Goal: Use online tool/utility: Utilize a website feature to perform a specific function

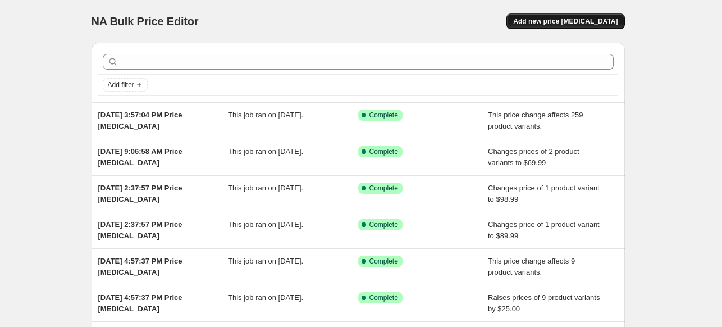
click at [553, 22] on span "Add new price [MEDICAL_DATA]" at bounding box center [565, 21] width 104 height 9
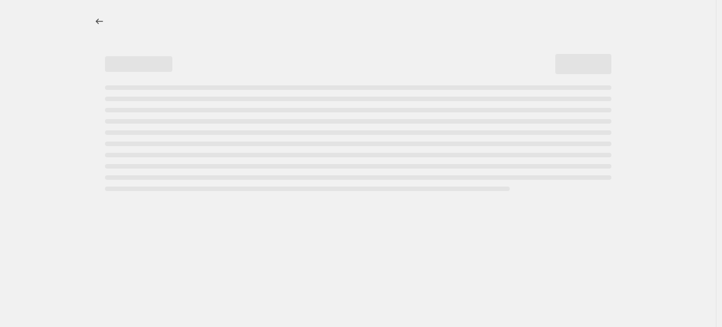
select select "percentage"
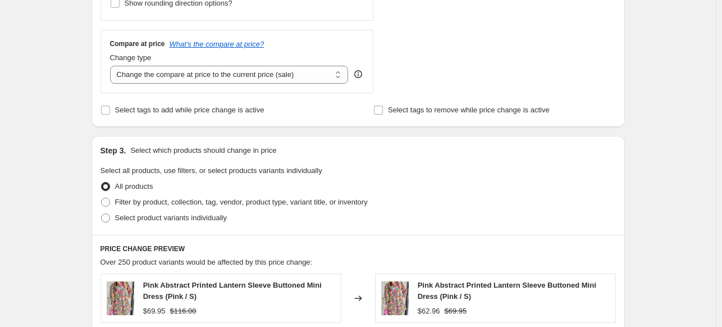
scroll to position [449, 0]
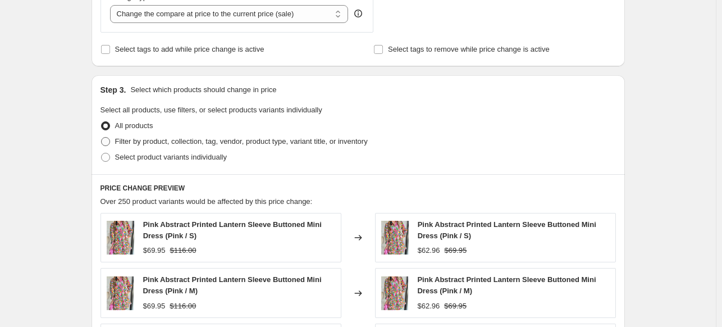
click at [134, 143] on span "Filter by product, collection, tag, vendor, product type, variant title, or inv…" at bounding box center [241, 141] width 253 height 8
click at [102, 138] on input "Filter by product, collection, tag, vendor, product type, variant title, or inv…" at bounding box center [101, 137] width 1 height 1
radio input "true"
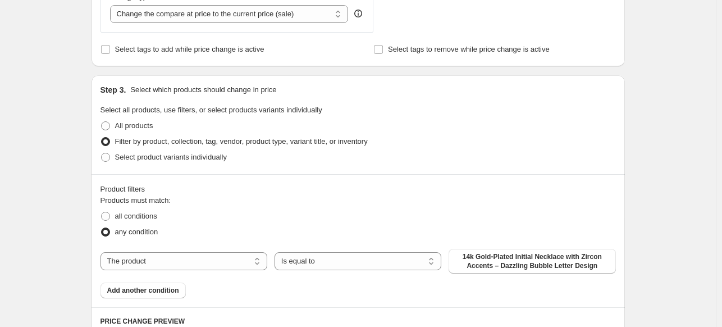
scroll to position [618, 0]
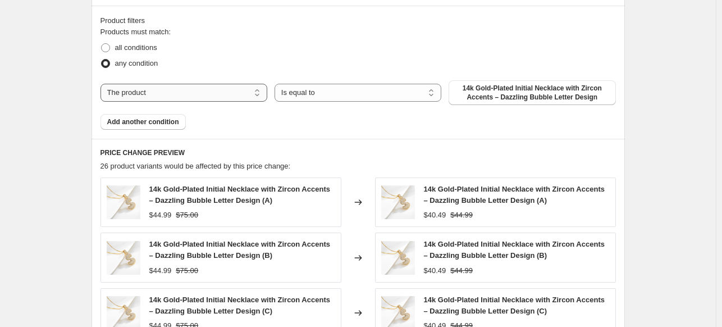
click at [193, 93] on select "The product The product's collection The product's tag The product's vendor The…" at bounding box center [184, 93] width 167 height 18
select select "product_status"
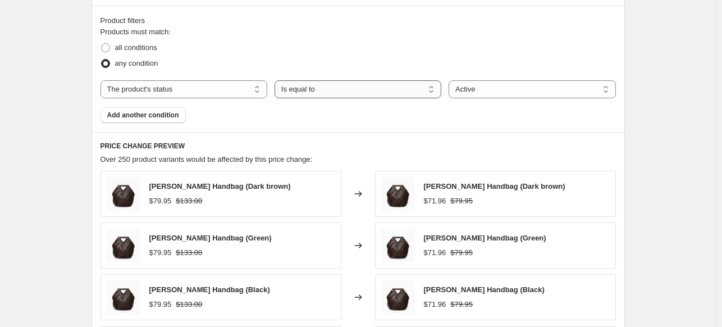
click at [354, 97] on select "Is equal to Is not equal to" at bounding box center [358, 89] width 167 height 18
click at [487, 85] on select "Active Draft Archived" at bounding box center [532, 89] width 167 height 18
select select "draft"
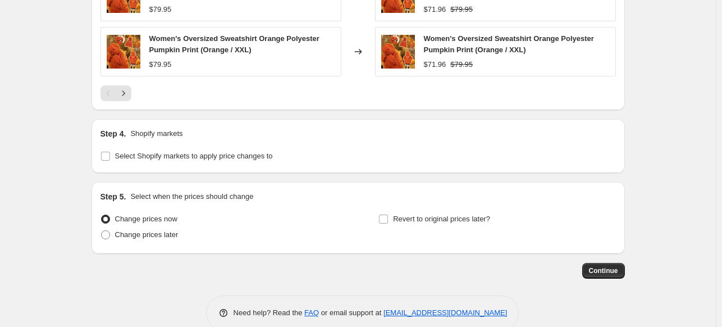
scroll to position [984, 0]
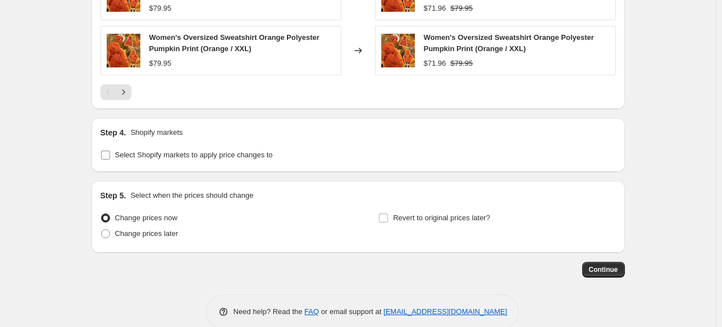
click at [106, 155] on input "Select Shopify markets to apply price changes to" at bounding box center [105, 155] width 9 height 9
checkbox input "true"
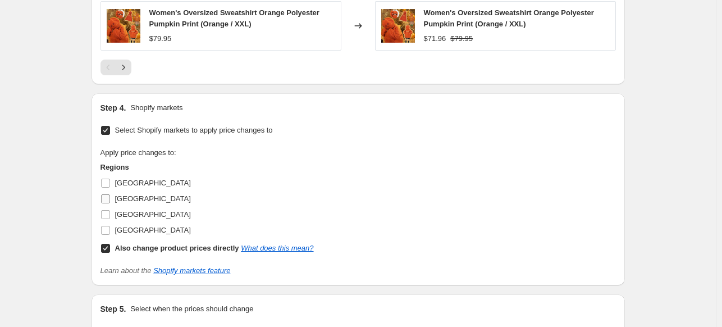
scroll to position [1010, 0]
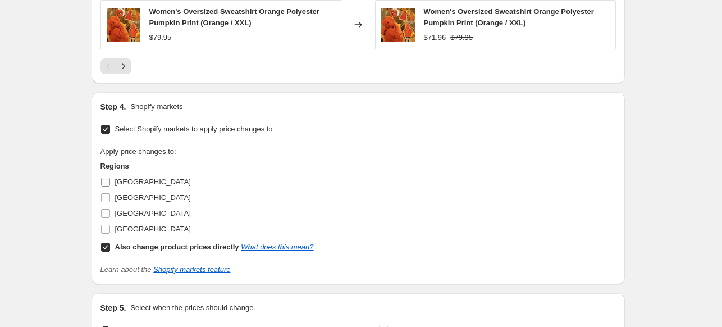
click at [131, 179] on span "[GEOGRAPHIC_DATA]" at bounding box center [153, 182] width 76 height 8
click at [110, 179] on input "[GEOGRAPHIC_DATA]" at bounding box center [105, 182] width 9 height 9
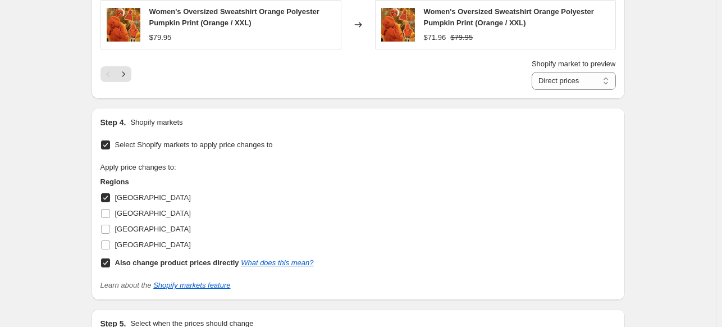
click at [126, 197] on span "[GEOGRAPHIC_DATA]" at bounding box center [153, 197] width 76 height 8
click at [110, 197] on input "[GEOGRAPHIC_DATA]" at bounding box center [105, 197] width 9 height 9
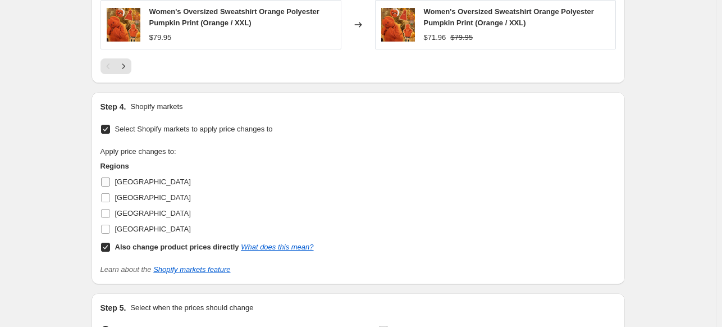
click at [131, 181] on span "[GEOGRAPHIC_DATA]" at bounding box center [153, 182] width 76 height 8
click at [110, 181] on input "[GEOGRAPHIC_DATA]" at bounding box center [105, 182] width 9 height 9
checkbox input "true"
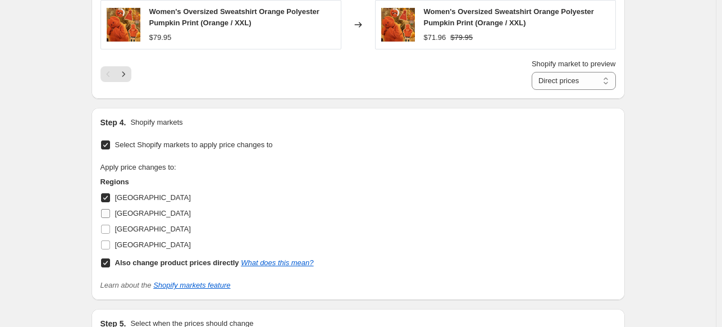
click at [130, 213] on span "[GEOGRAPHIC_DATA]" at bounding box center [153, 213] width 76 height 8
click at [110, 213] on input "[GEOGRAPHIC_DATA]" at bounding box center [105, 213] width 9 height 9
checkbox input "true"
click at [131, 229] on span "[GEOGRAPHIC_DATA]" at bounding box center [153, 229] width 76 height 8
click at [110, 229] on input "[GEOGRAPHIC_DATA]" at bounding box center [105, 229] width 9 height 9
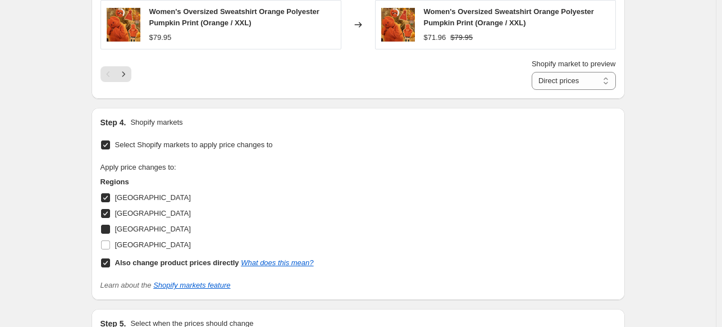
checkbox input "true"
click at [131, 248] on span "[GEOGRAPHIC_DATA]" at bounding box center [153, 244] width 76 height 11
click at [110, 248] on input "[GEOGRAPHIC_DATA]" at bounding box center [105, 244] width 9 height 9
checkbox input "true"
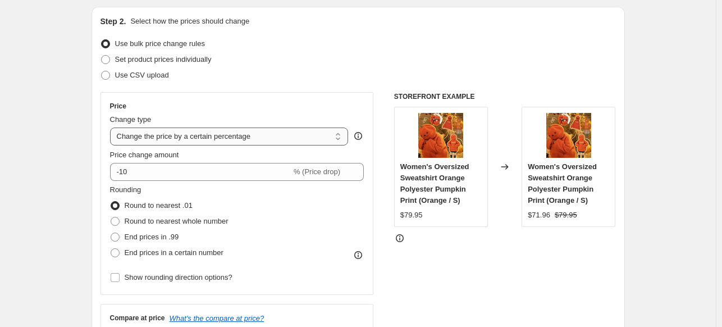
scroll to position [114, 0]
click at [216, 134] on select "Change the price to a certain amount Change the price by a certain amount Chang…" at bounding box center [229, 137] width 239 height 18
select select "no_change"
click at [112, 128] on select "Change the price to a certain amount Change the price by a certain amount Chang…" at bounding box center [229, 137] width 239 height 18
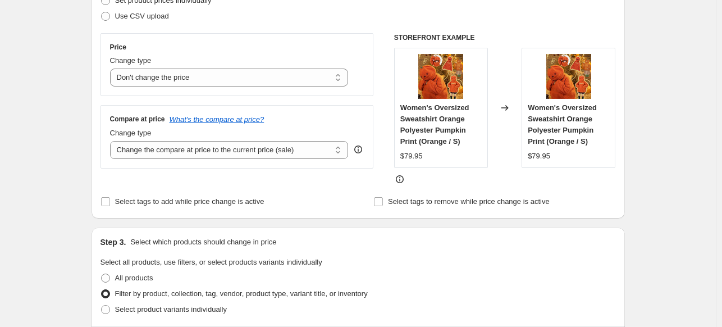
scroll to position [175, 0]
click at [176, 152] on select "Change the compare at price to the current price (sale) Change the compare at p…" at bounding box center [229, 149] width 239 height 18
select select "pp"
click at [112, 140] on select "Change the compare at price to the current price (sale) Change the compare at p…" at bounding box center [229, 149] width 239 height 18
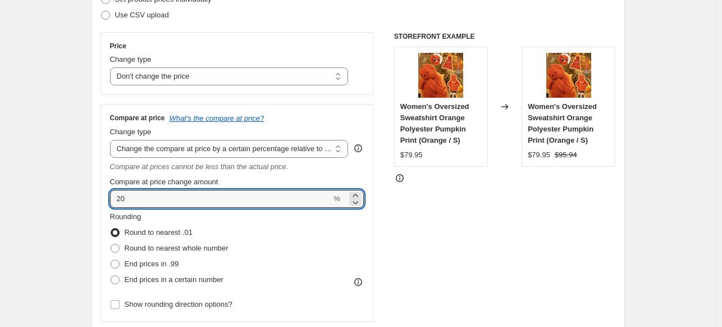
drag, startPoint x: 140, startPoint y: 195, endPoint x: 38, endPoint y: 196, distance: 101.7
drag, startPoint x: 137, startPoint y: 194, endPoint x: 95, endPoint y: 194, distance: 41.6
click at [95, 194] on div "Step 2. Select how the prices should change Use bulk price change rules Set pro…" at bounding box center [359, 151] width 534 height 409
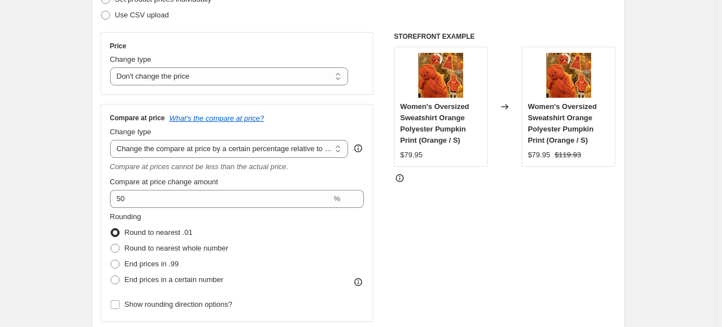
click at [94, 193] on div "Step 2. Select how the prices should change Use bulk price change rules Set pro…" at bounding box center [359, 151] width 534 height 409
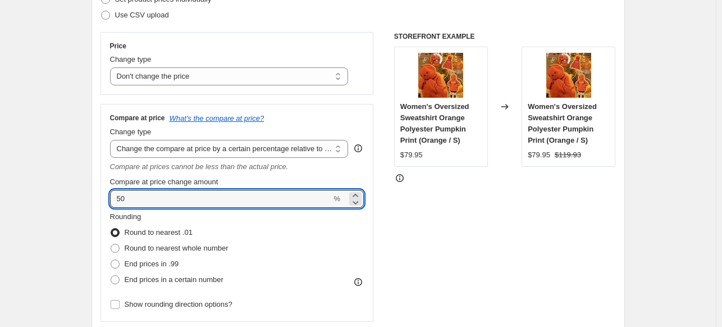
drag, startPoint x: 135, startPoint y: 193, endPoint x: 94, endPoint y: 196, distance: 41.1
click at [94, 196] on div "Step 2. Select how the prices should change Use bulk price change rules Set pro…" at bounding box center [359, 151] width 534 height 409
drag, startPoint x: 140, startPoint y: 197, endPoint x: 78, endPoint y: 199, distance: 63.0
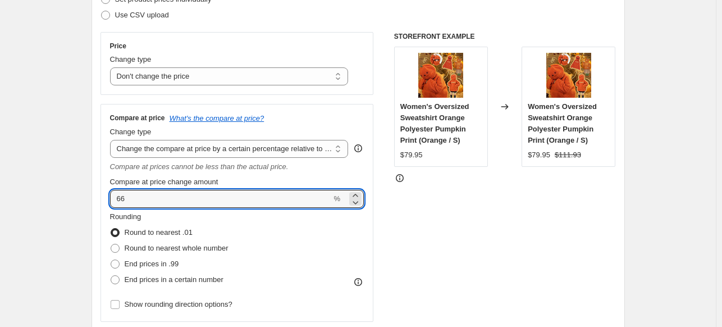
type input "66"
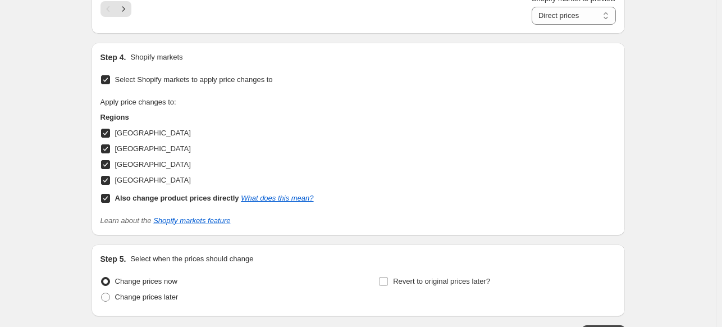
scroll to position [1170, 0]
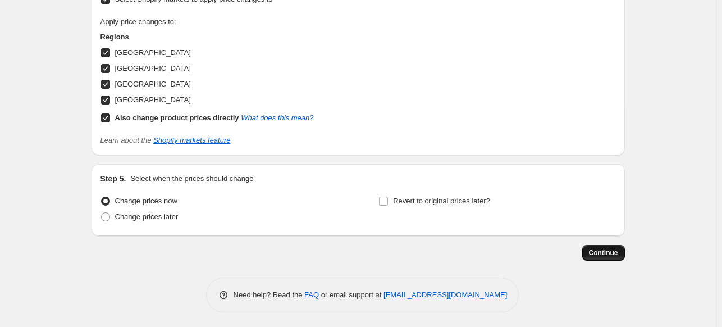
click at [614, 248] on span "Continue" at bounding box center [603, 252] width 29 height 9
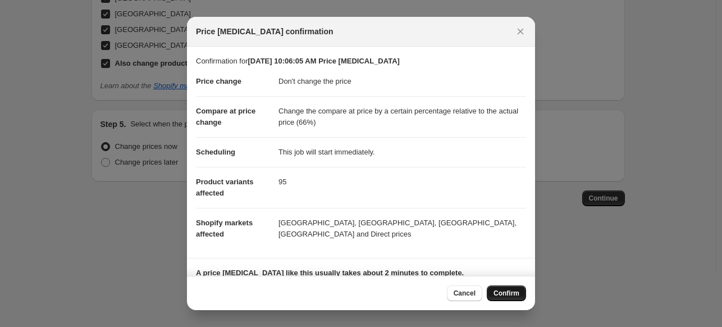
click at [508, 292] on span "Confirm" at bounding box center [507, 293] width 26 height 9
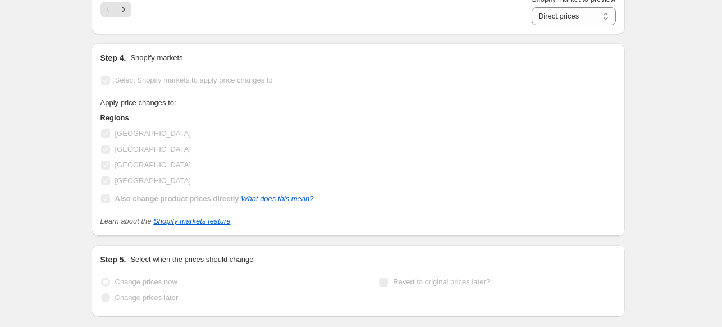
scroll to position [1199, 0]
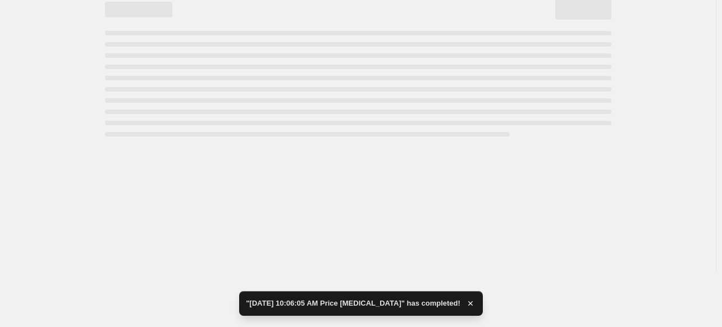
select select "no_change"
select select "pp"
select select "product_status"
select select "draft"
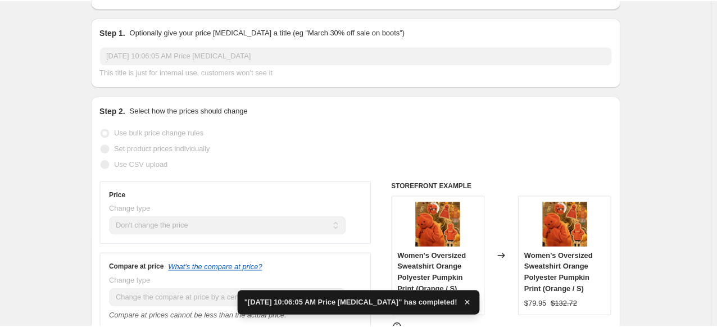
scroll to position [0, 0]
